Goal: Task Accomplishment & Management: Manage account settings

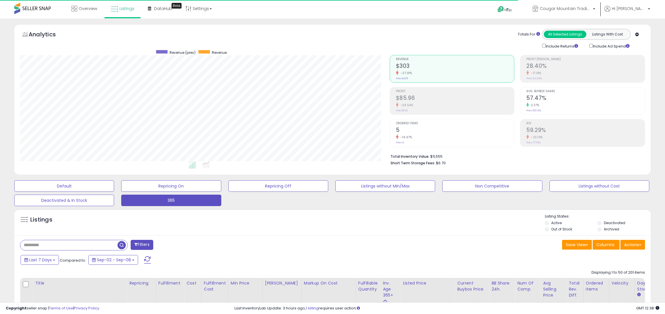
select select "**"
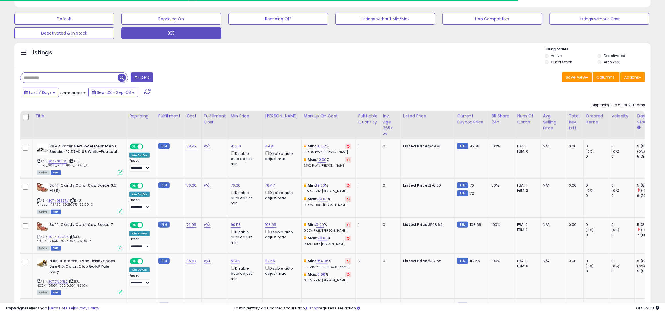
click at [49, 77] on input "text" at bounding box center [68, 78] width 97 height 10
type input "******"
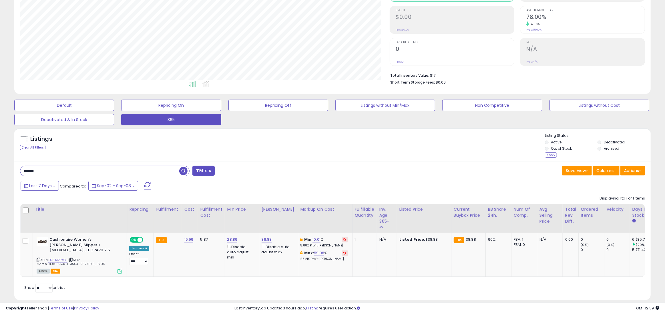
click at [602, 142] on li "Deactivated" at bounding box center [624, 143] width 52 height 6
click at [552, 154] on div "Apply" at bounding box center [551, 154] width 12 height 5
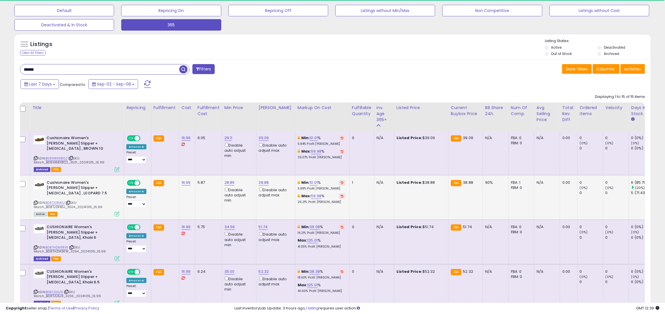
scroll to position [0, 3]
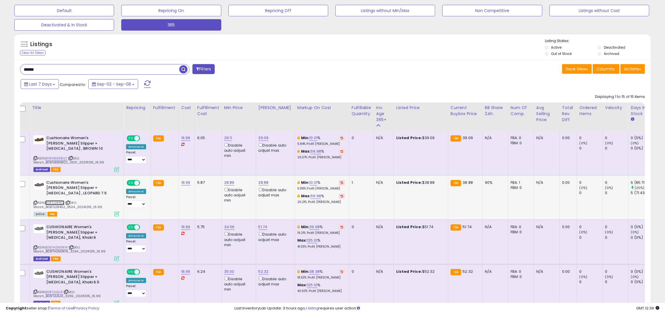
click at [53, 201] on link "B08TJ2R4GJ" at bounding box center [54, 202] width 19 height 5
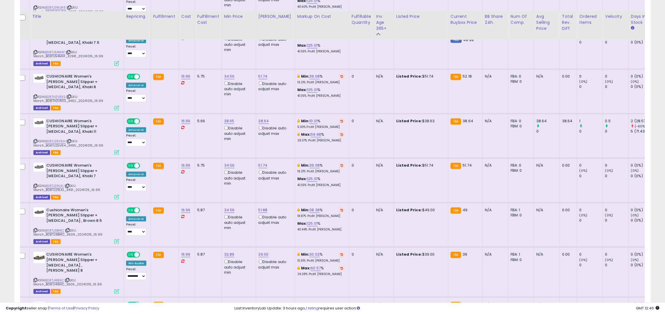
scroll to position [619, 0]
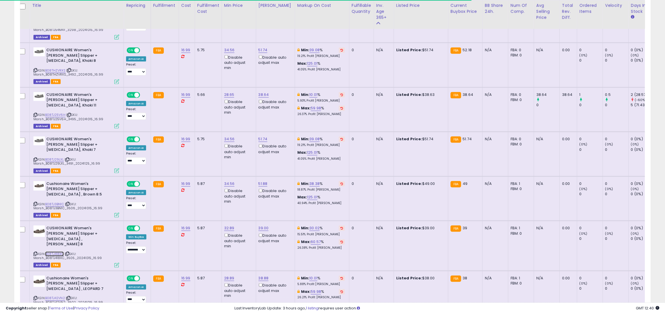
click at [51, 251] on link "B08TJ418XC" at bounding box center [54, 253] width 19 height 5
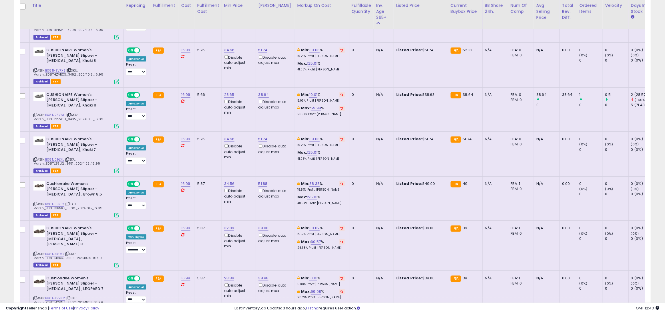
drag, startPoint x: 33, startPoint y: 252, endPoint x: 96, endPoint y: 252, distance: 62.9
click at [102, 251] on div "ASIN: B08TJ418XC | SKU: Marsh_B08TJ418XC_3505_20241015_16.99 Archived FBA" at bounding box center [76, 245] width 86 height 41
copy span "Marsh_B08TJ418XC_3505_20241015_16.99"
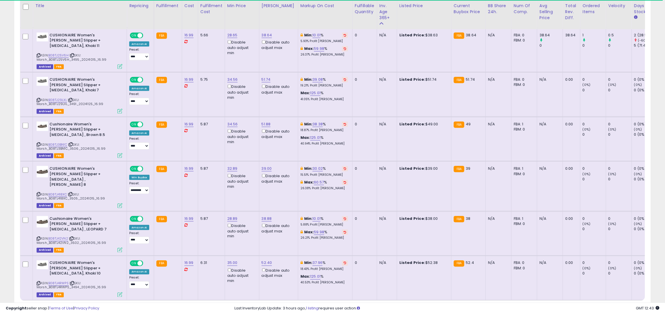
scroll to position [679, 0]
click at [59, 236] on link "B08TJ42VN2" at bounding box center [58, 238] width 20 height 5
drag, startPoint x: 37, startPoint y: 236, endPoint x: 111, endPoint y: 238, distance: 74.4
click at [112, 238] on div "Cushionaire Women's [PERSON_NAME] Slipper +[MEDICAL_DATA] , LEOPARD 7 ASIN: B08…" at bounding box center [78, 234] width 87 height 36
copy div "Marsh_B08TJ42VN2_3502_20241015_16.99"
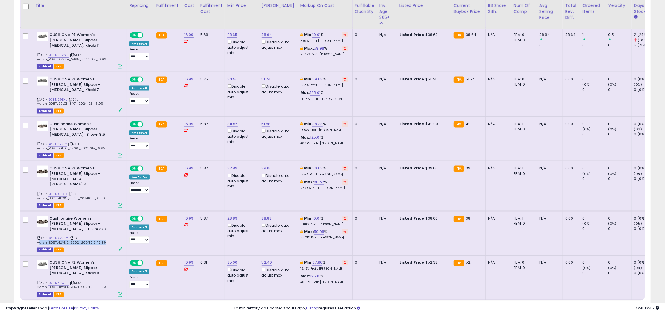
copy div "Marsh_B08TJ42VN2_3502_20241015_16.99"
